Goal: Check status

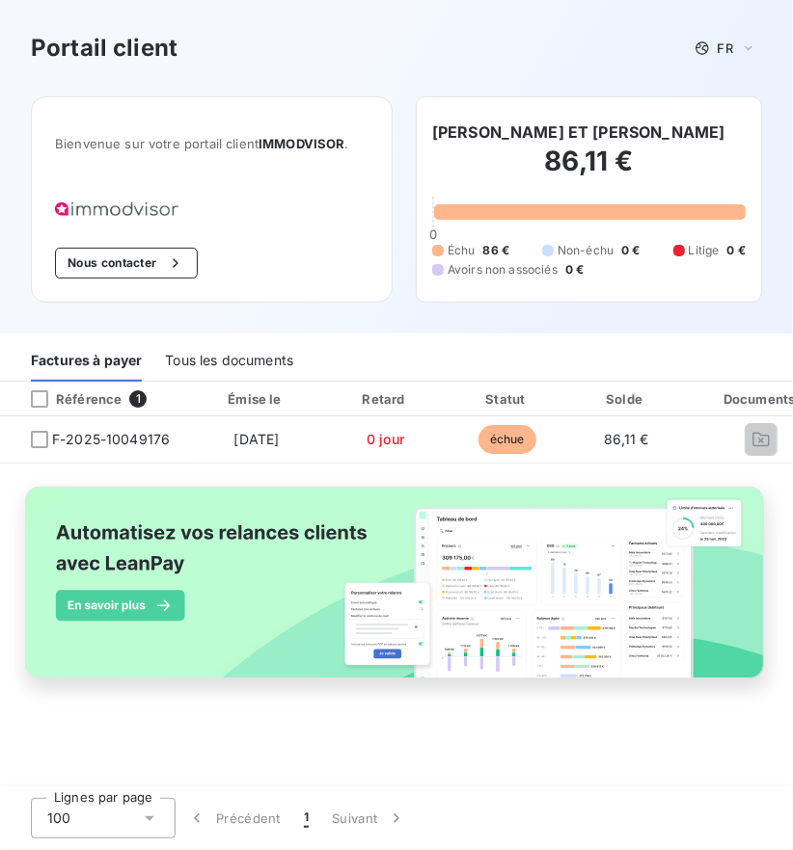
click at [217, 361] on div "Tous les documents" at bounding box center [229, 361] width 128 height 40
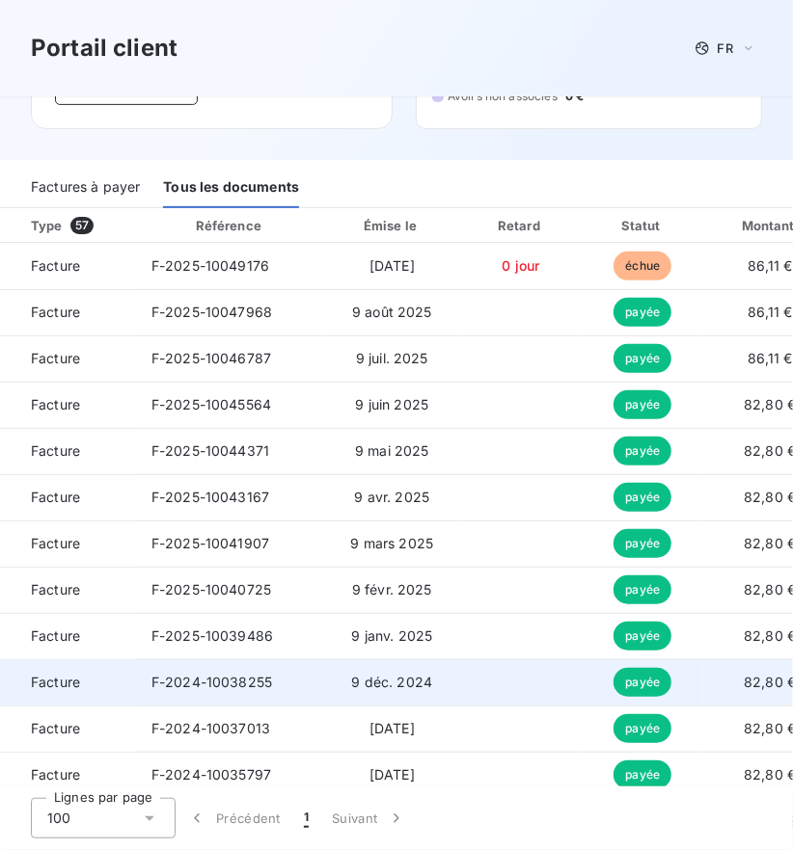
scroll to position [177, 0]
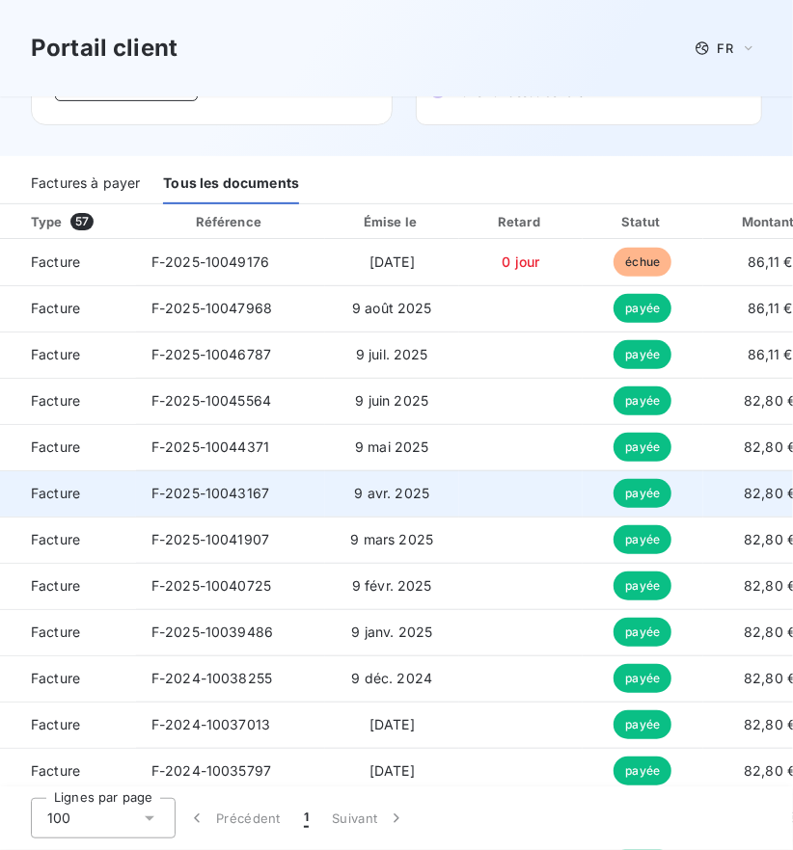
click at [634, 487] on span "payée" at bounding box center [642, 493] width 58 height 29
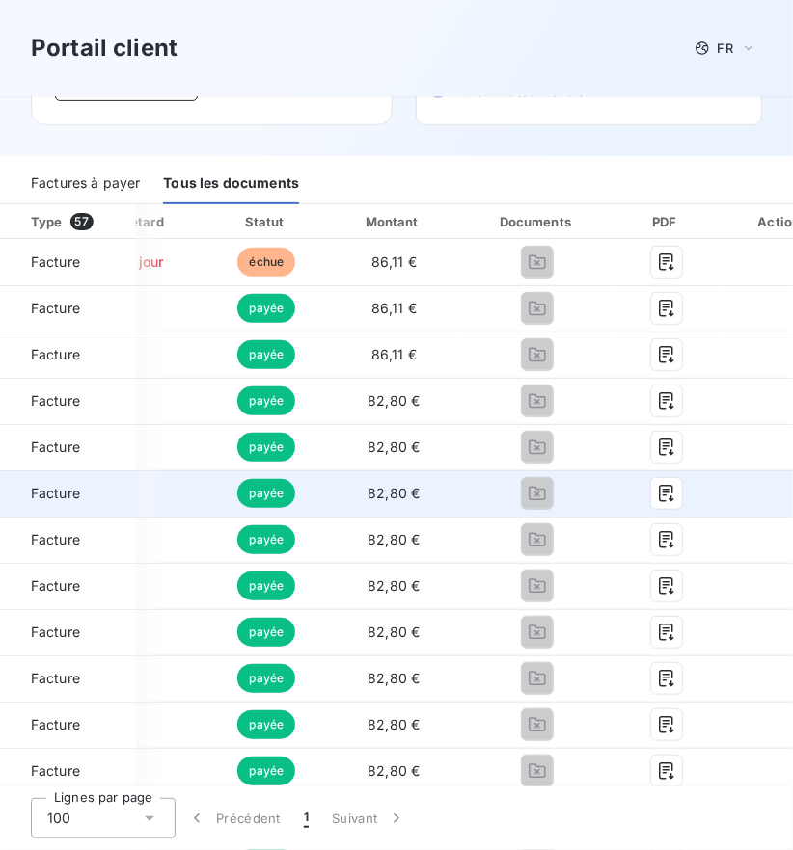
scroll to position [0, 438]
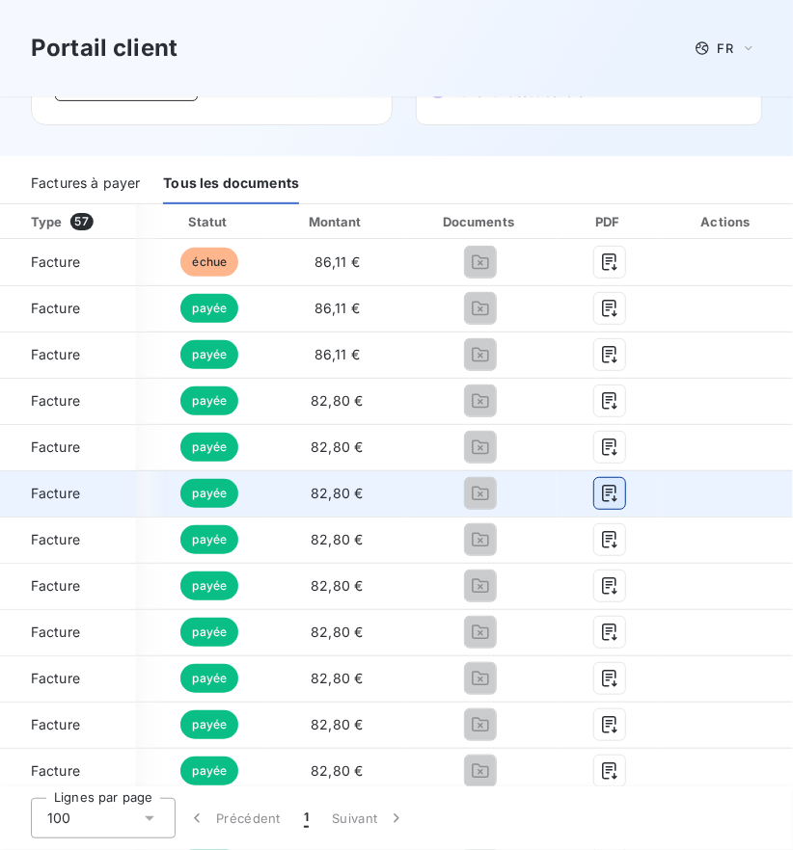
click at [602, 493] on icon "button" at bounding box center [609, 493] width 14 height 17
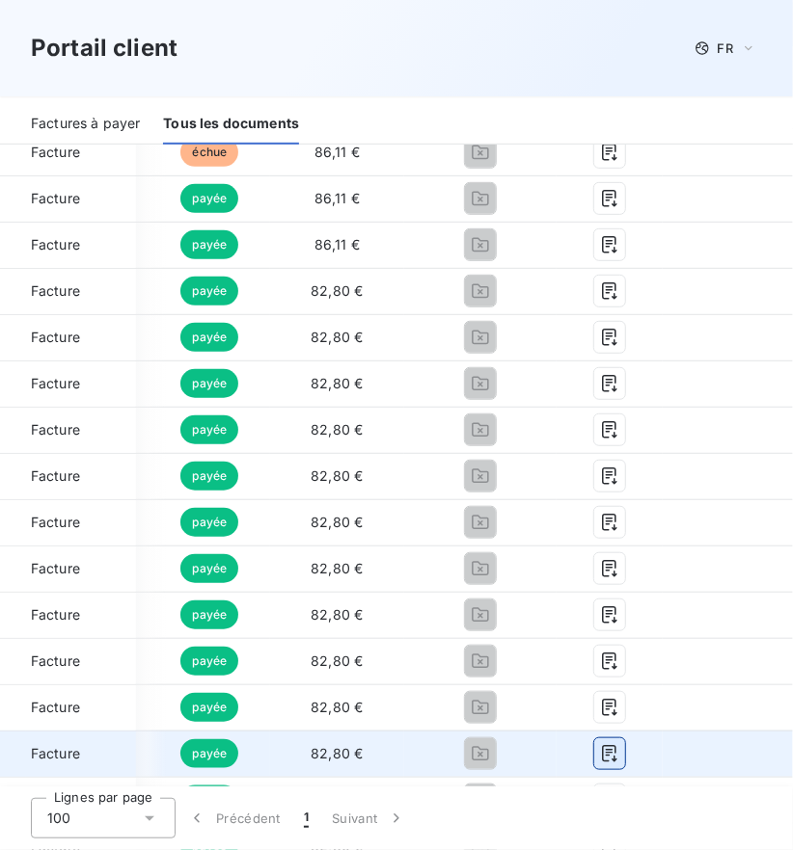
click at [600, 749] on icon "button" at bounding box center [609, 753] width 19 height 19
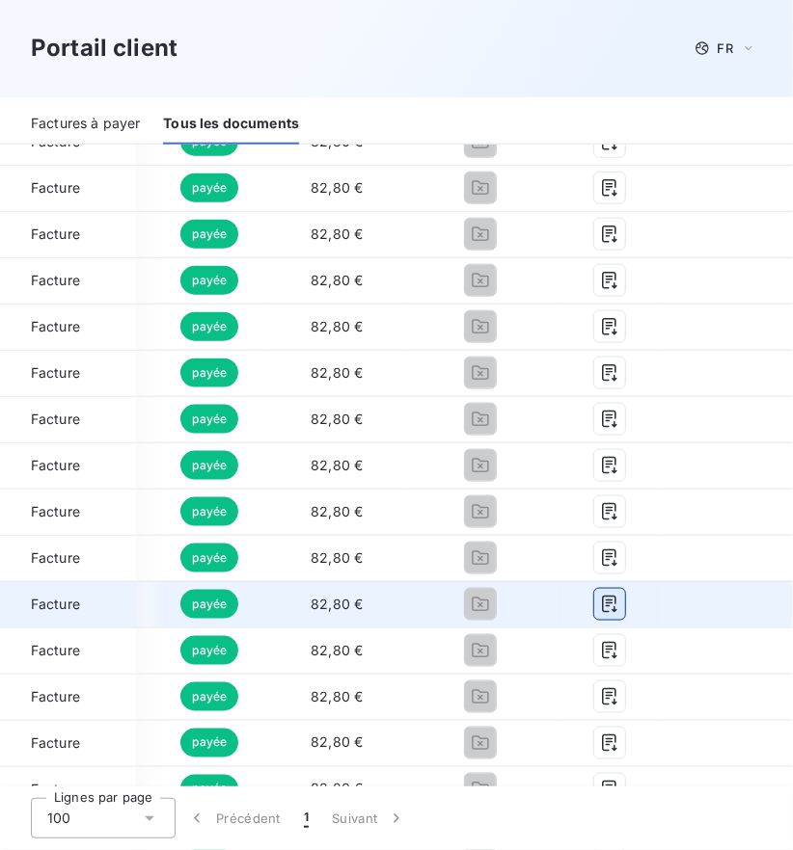
click at [600, 609] on icon "button" at bounding box center [609, 604] width 19 height 19
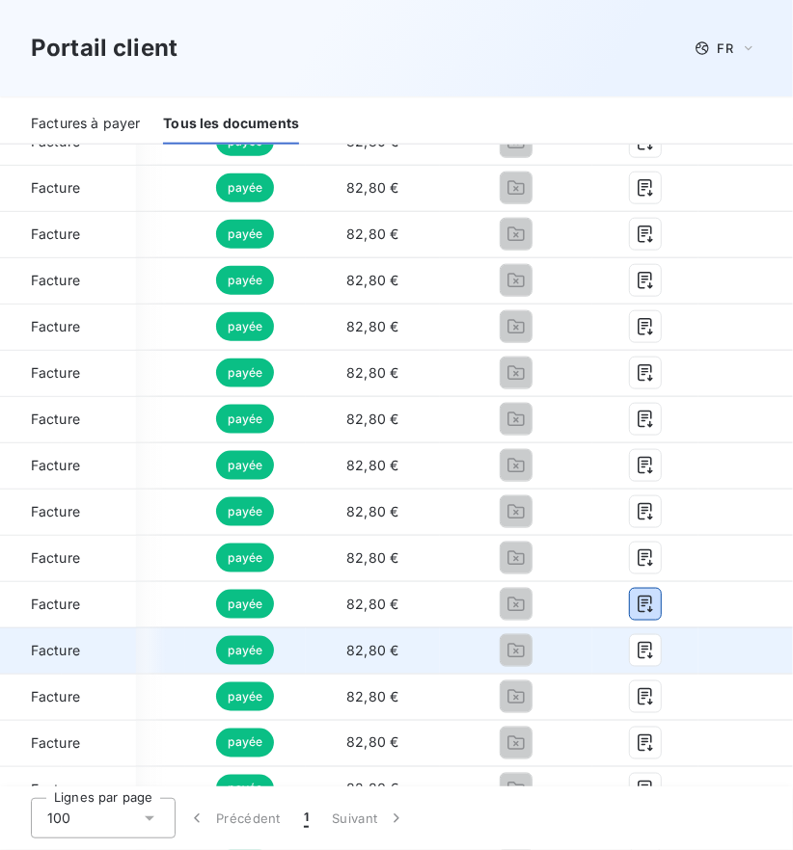
scroll to position [0, 411]
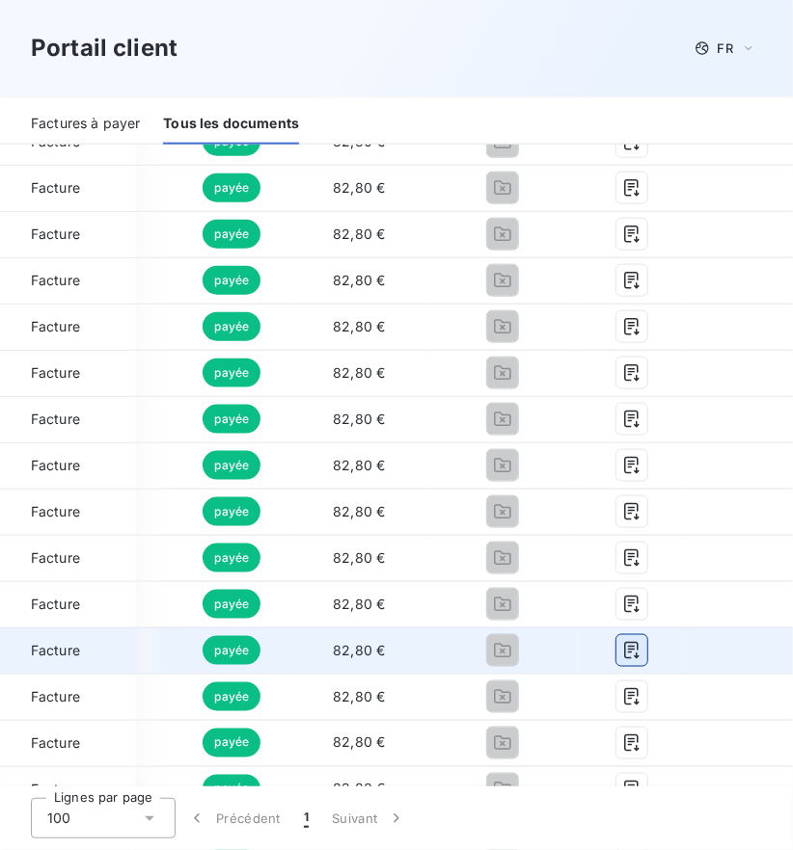
click at [622, 651] on icon "button" at bounding box center [631, 650] width 19 height 19
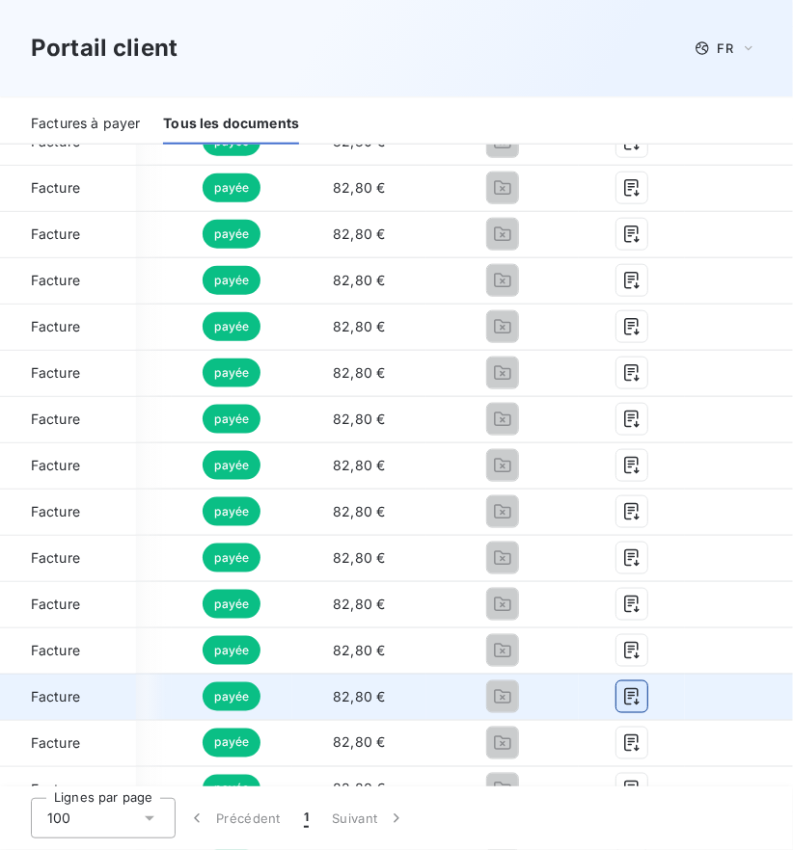
click at [630, 706] on button "button" at bounding box center [631, 697] width 31 height 31
